Goal: Task Accomplishment & Management: Manage account settings

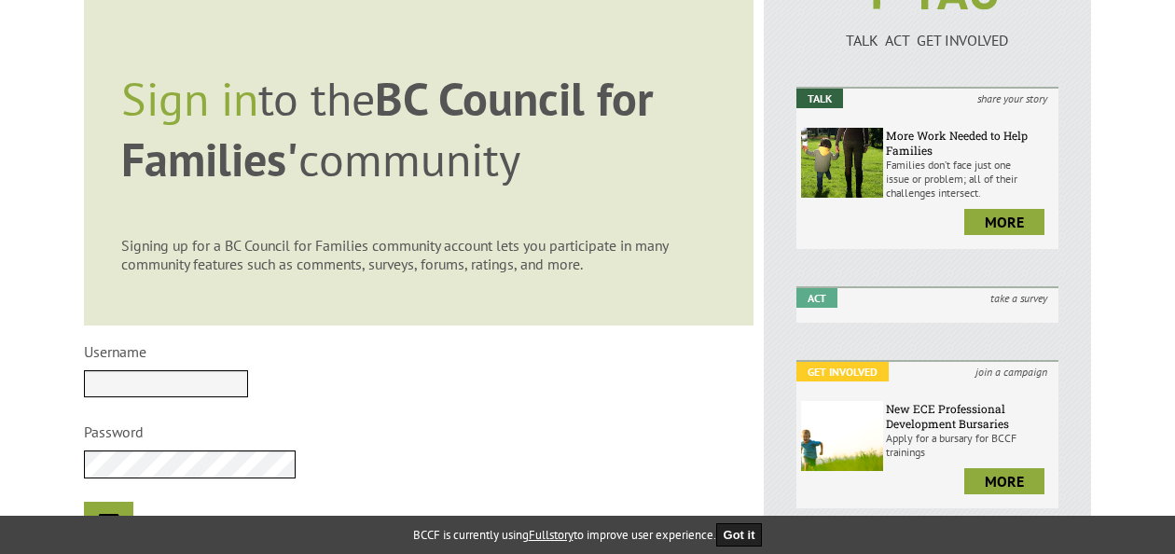
scroll to position [245, 0]
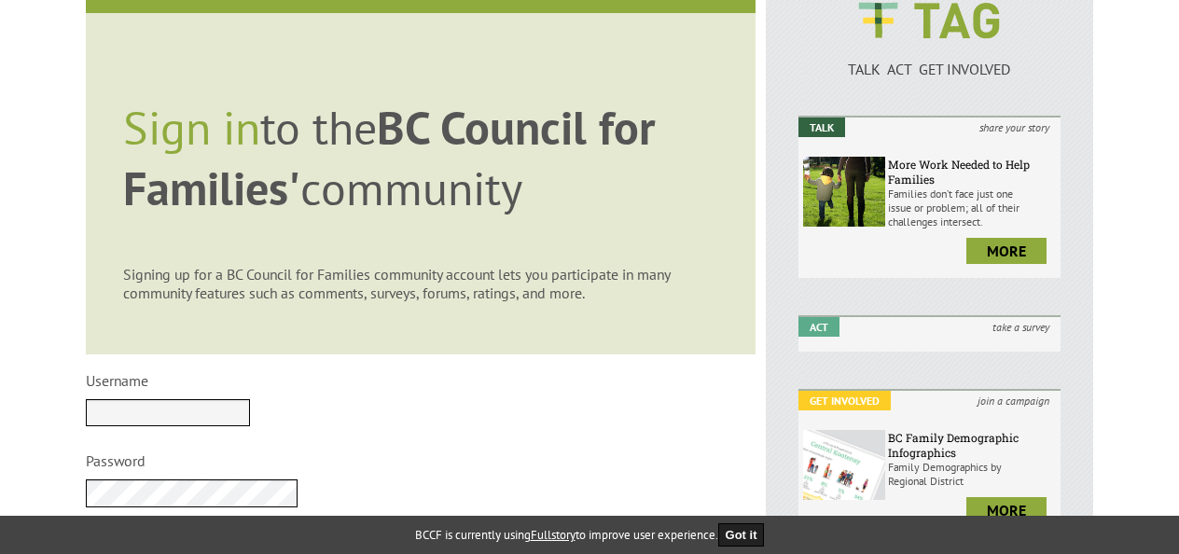
scroll to position [218, 0]
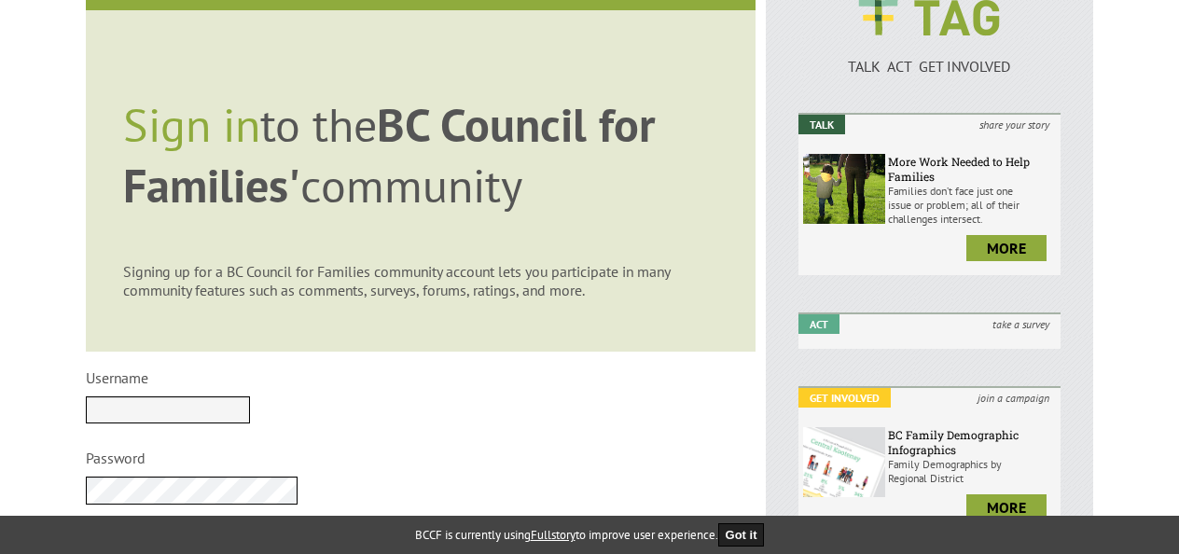
click at [250, 408] on input "Username" at bounding box center [168, 409] width 164 height 27
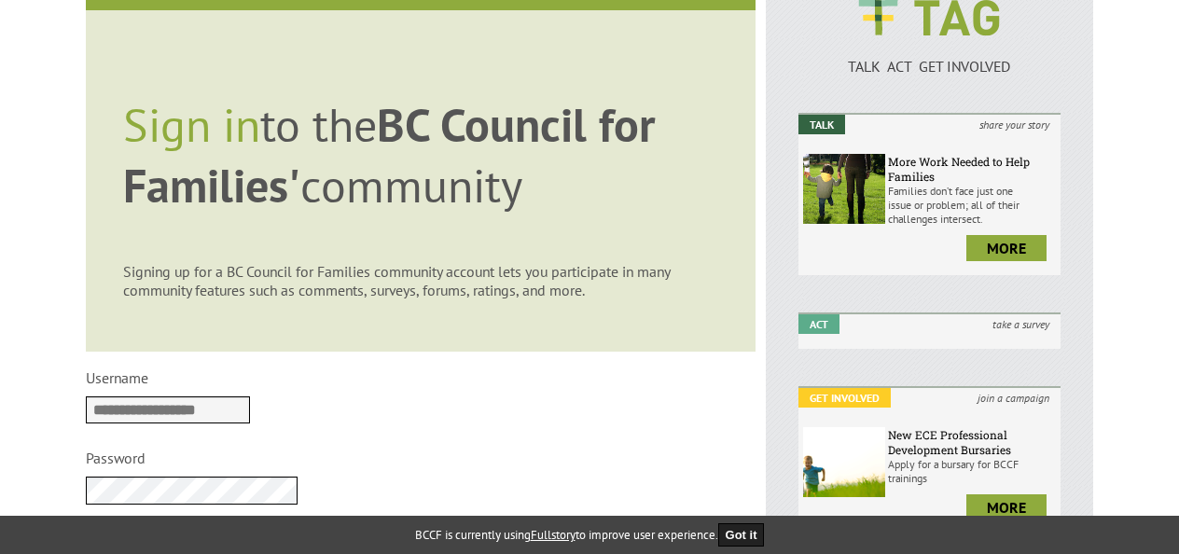
type input "**********"
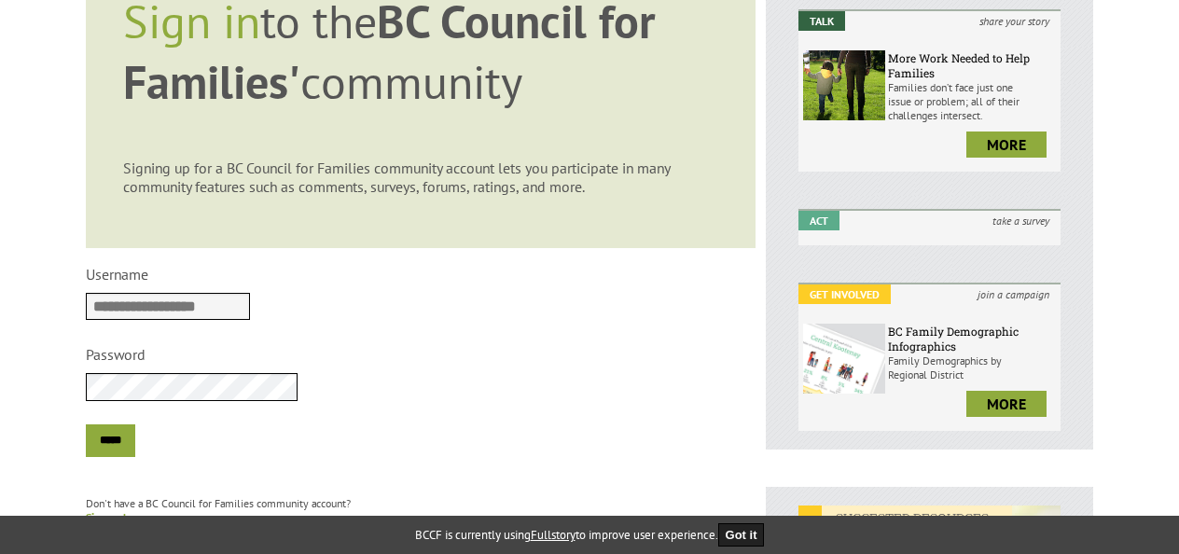
scroll to position [325, 0]
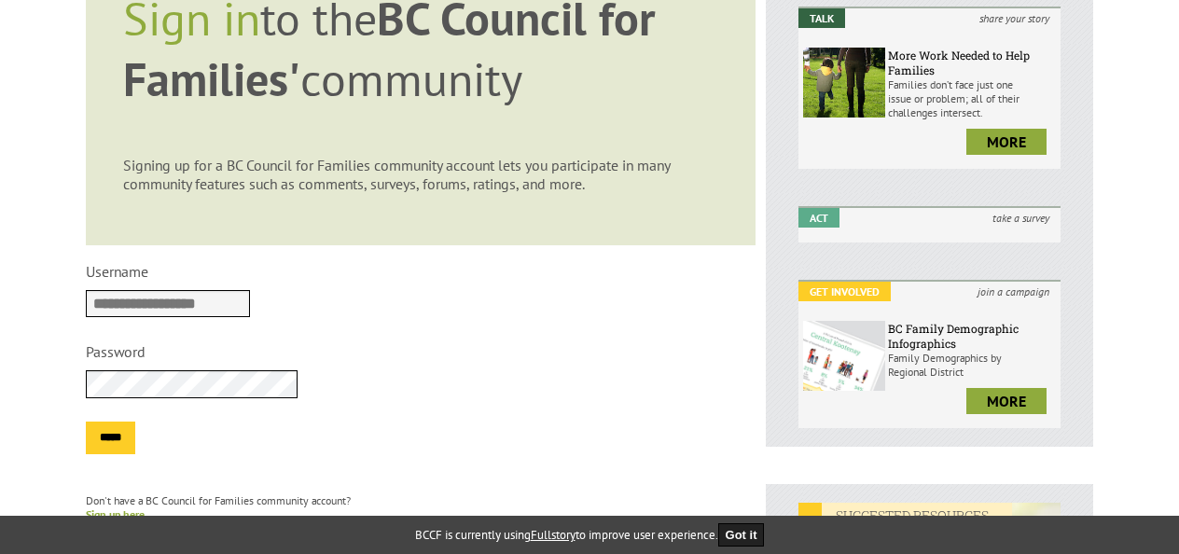
click at [127, 443] on input "*****" at bounding box center [110, 438] width 49 height 33
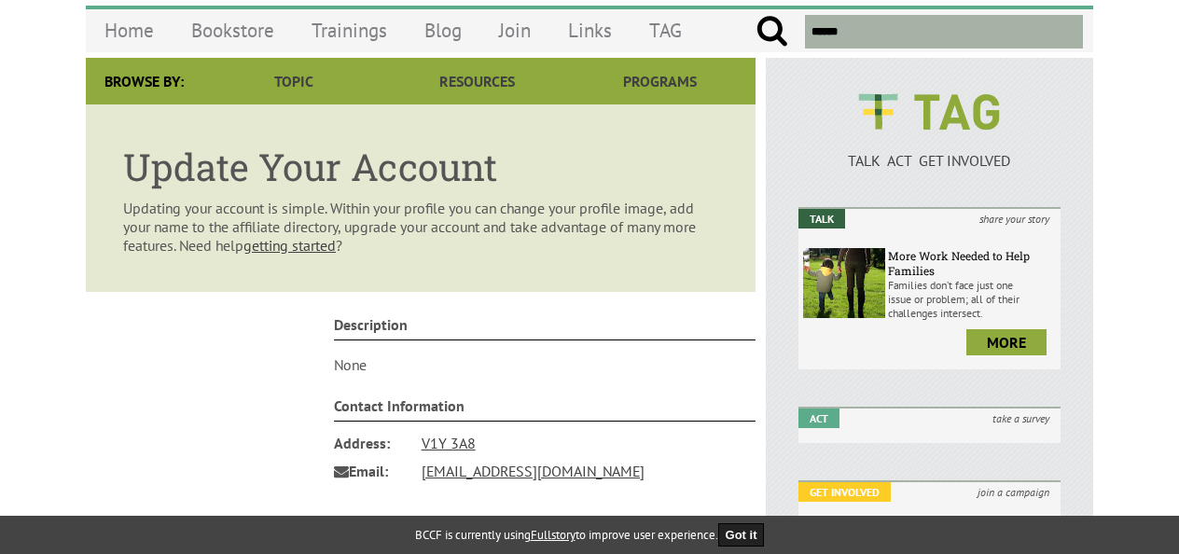
scroll to position [171, 0]
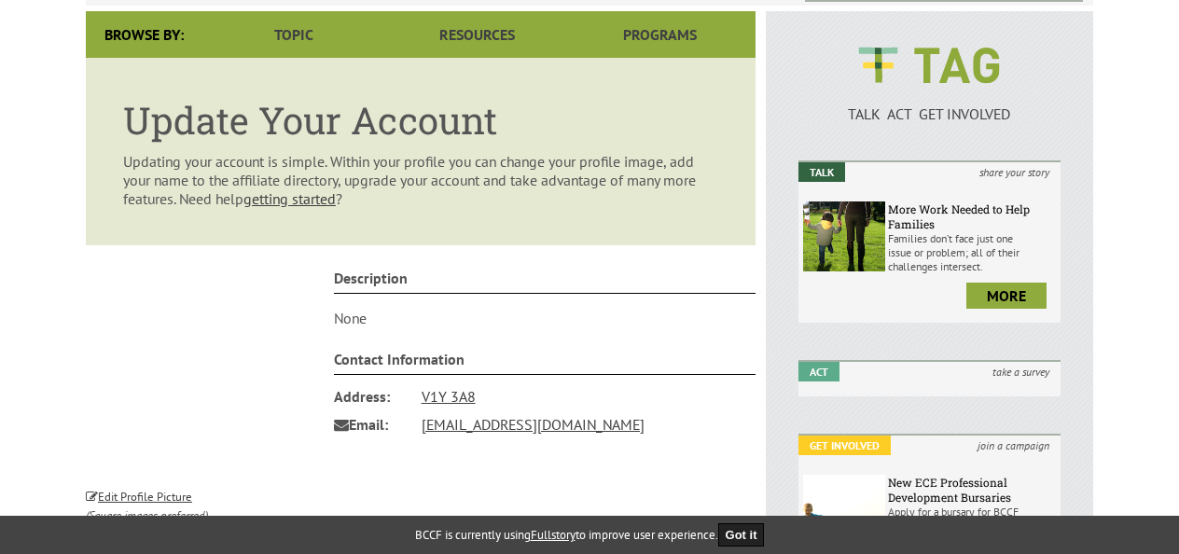
click at [397, 323] on p "None" at bounding box center [545, 318] width 423 height 19
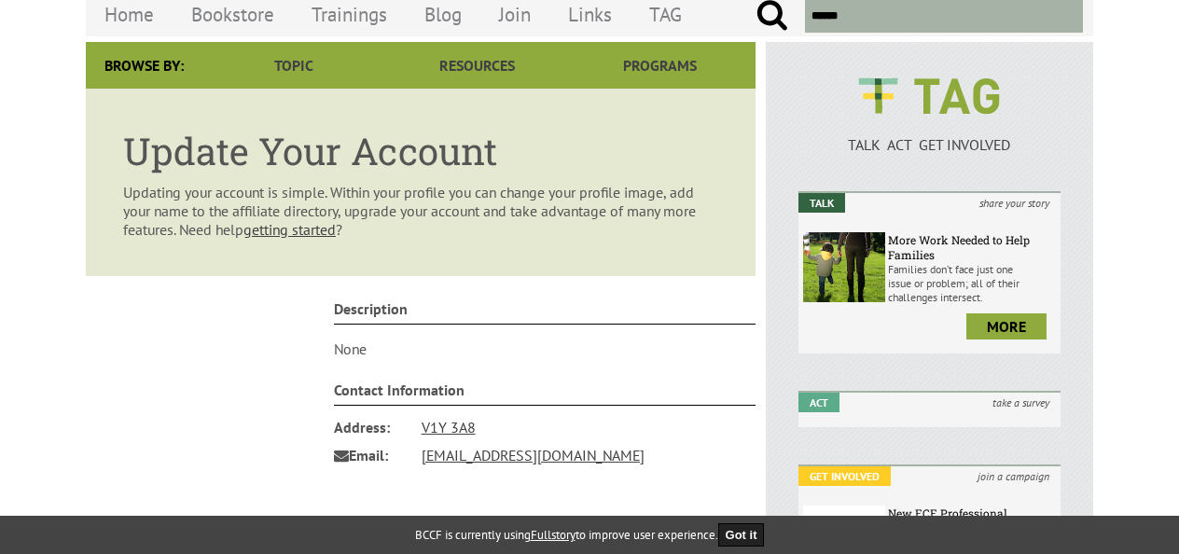
scroll to position [0, 0]
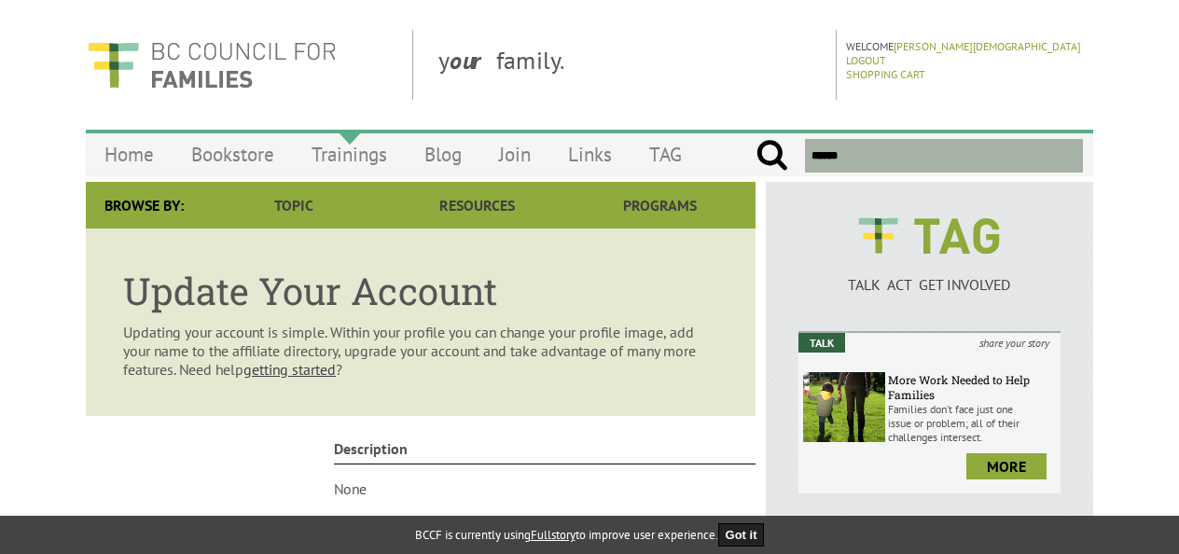
click at [370, 157] on link "Trainings" at bounding box center [349, 154] width 113 height 44
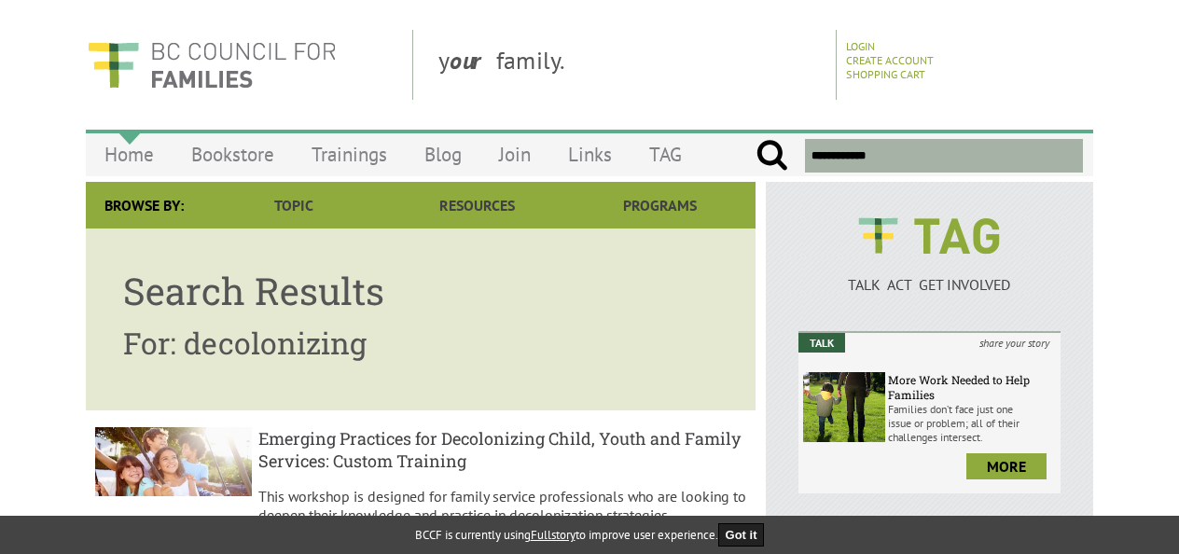
click at [142, 158] on link "Home" at bounding box center [129, 154] width 87 height 44
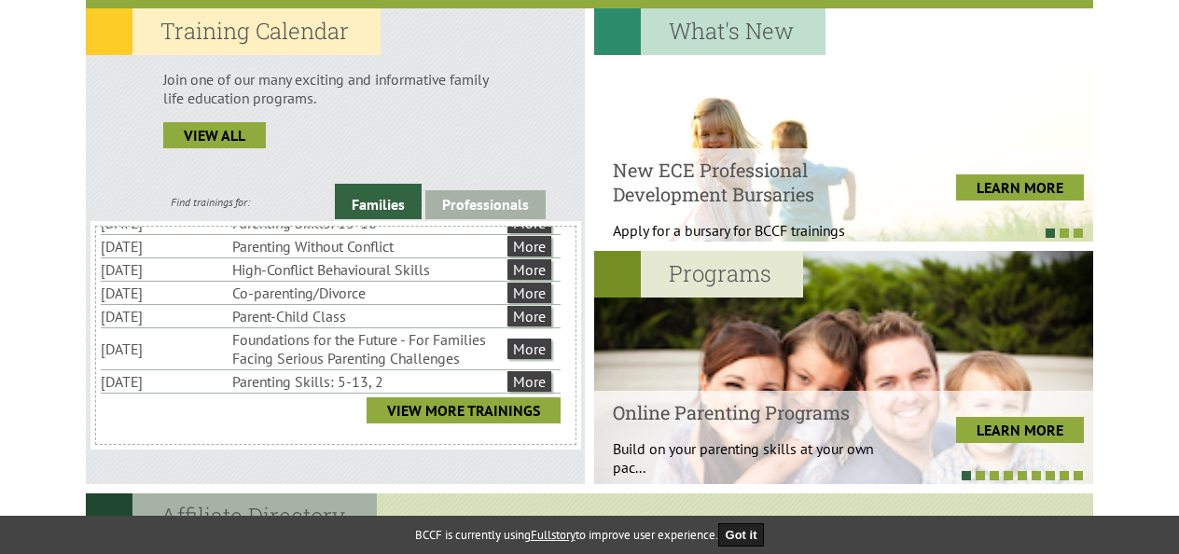
scroll to position [520, 0]
